Goal: Learn about a topic

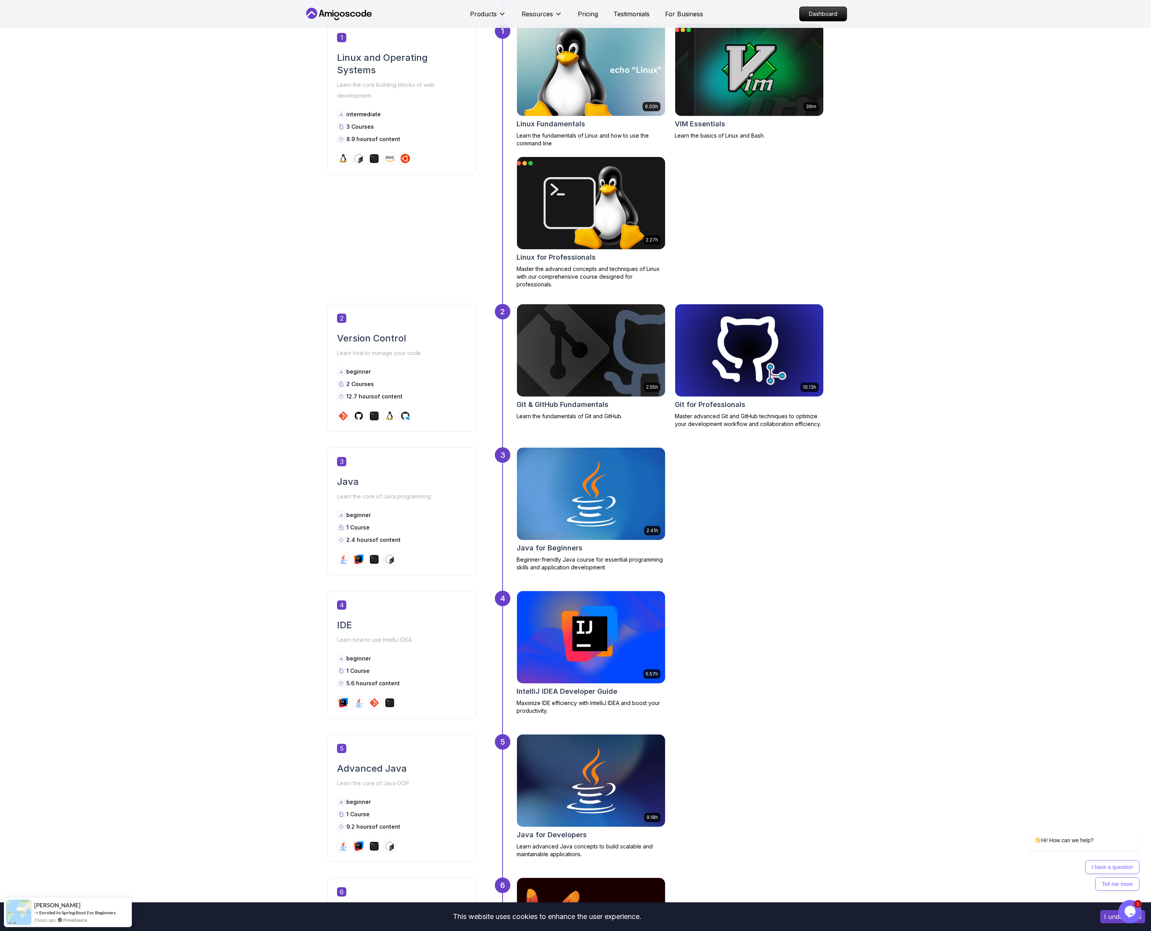
scroll to position [288, 0]
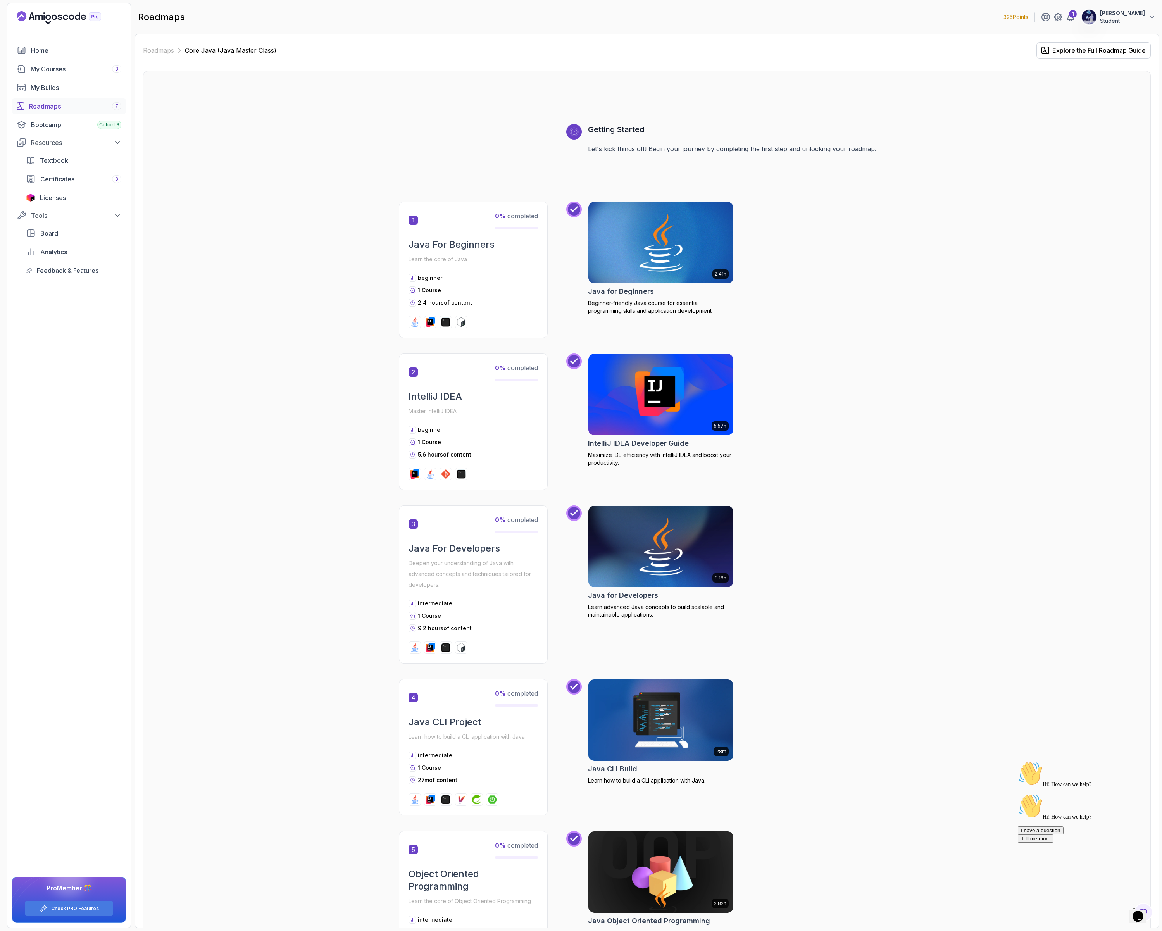
scroll to position [685, 0]
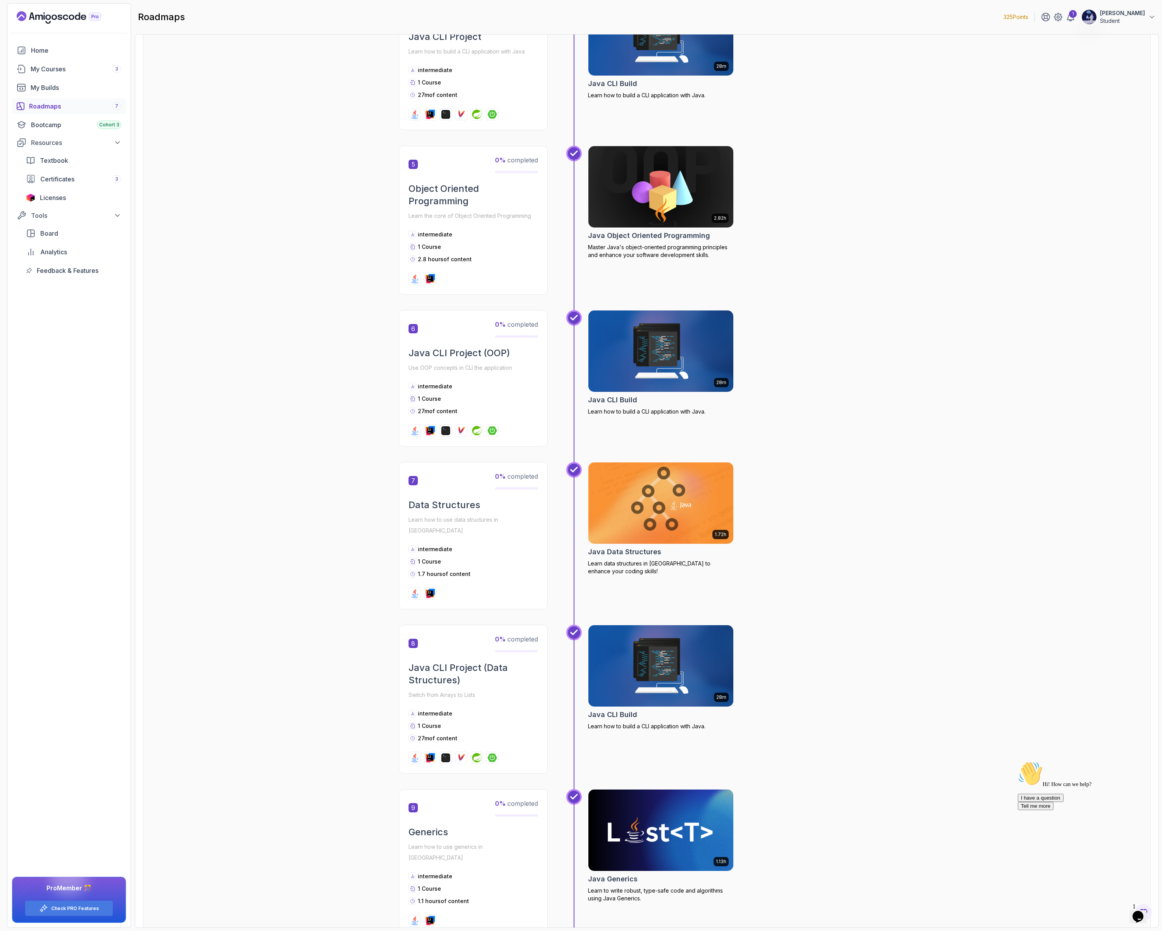
click at [878, 168] on div "2.82h Java Object Oriented Programming Master Java's object-oriented programmin…" at bounding box center [741, 220] width 307 height 149
